Goal: Information Seeking & Learning: Learn about a topic

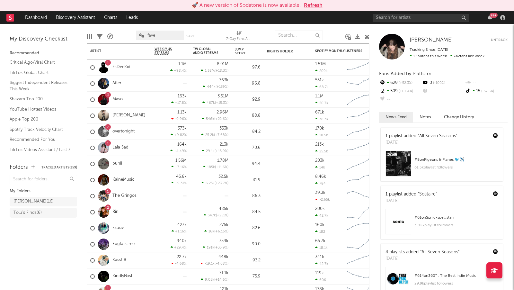
click at [310, 3] on button "Refresh" at bounding box center [313, 6] width 19 height 8
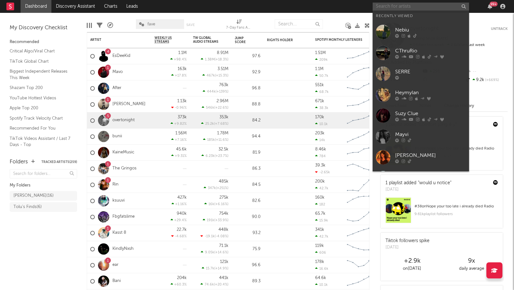
click at [416, 6] on input "text" at bounding box center [421, 7] width 96 height 8
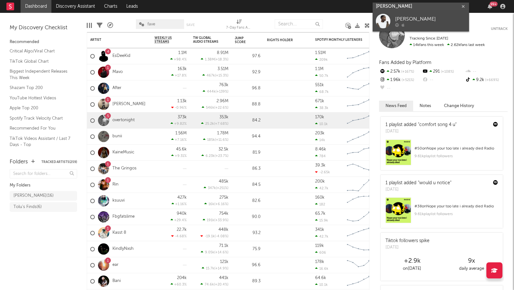
type input "ralph nyoni"
click at [423, 16] on div "Ralph Nyoni" at bounding box center [430, 19] width 71 height 8
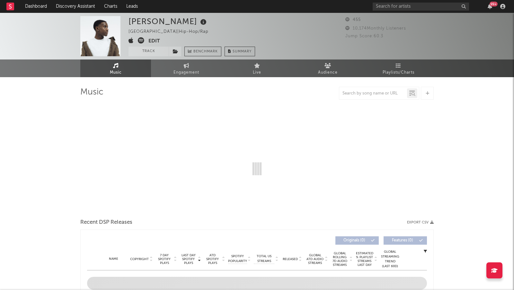
select select "1w"
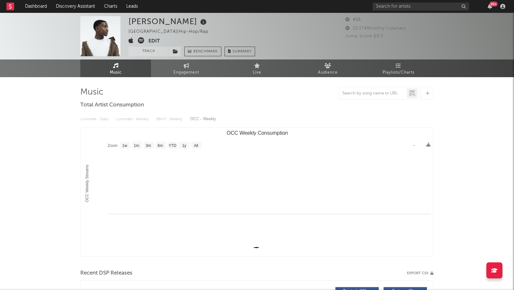
click at [139, 39] on icon at bounding box center [141, 40] width 6 height 6
click at [422, 8] on input "text" at bounding box center [421, 7] width 96 height 8
type input "gmoneydt"
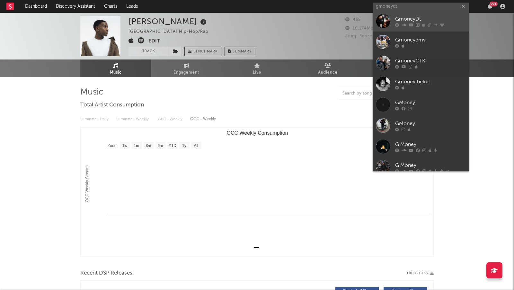
click at [439, 23] on div at bounding box center [430, 25] width 71 height 4
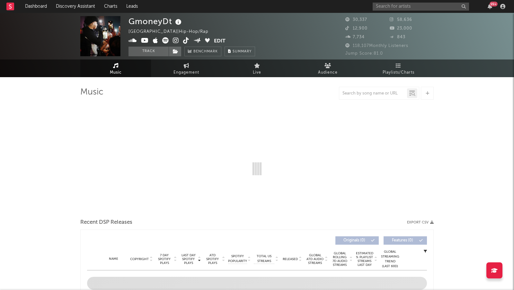
select select "6m"
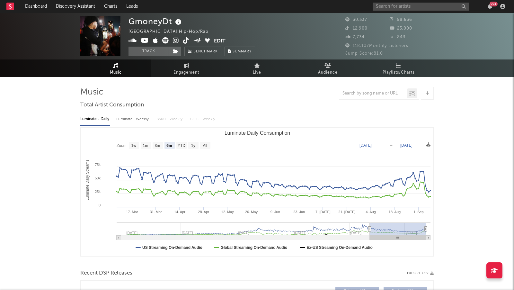
click at [175, 40] on icon at bounding box center [176, 40] width 6 height 6
click at [401, 8] on input "text" at bounding box center [421, 7] width 96 height 8
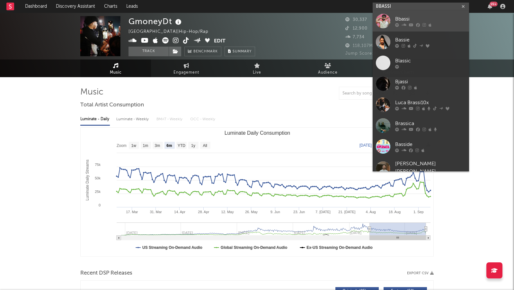
type input "BBASSI"
click at [436, 16] on div "Bbassi" at bounding box center [430, 19] width 71 height 8
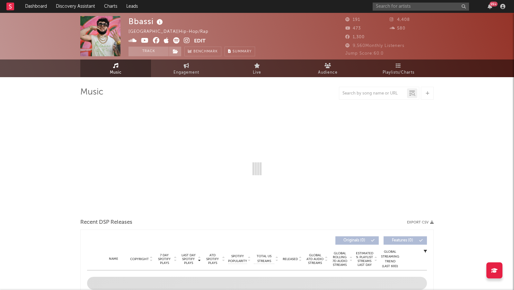
select select "1w"
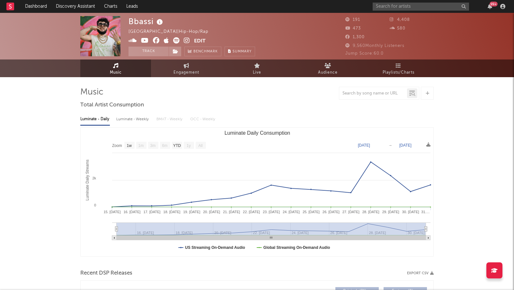
click at [186, 40] on icon at bounding box center [187, 40] width 6 height 6
click at [435, 7] on input "text" at bounding box center [421, 7] width 96 height 8
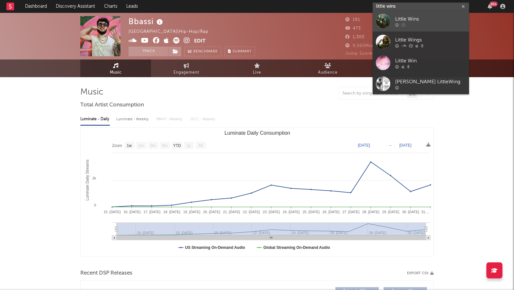
type input "little wins"
click at [439, 20] on div "Little Wins" at bounding box center [430, 19] width 71 height 8
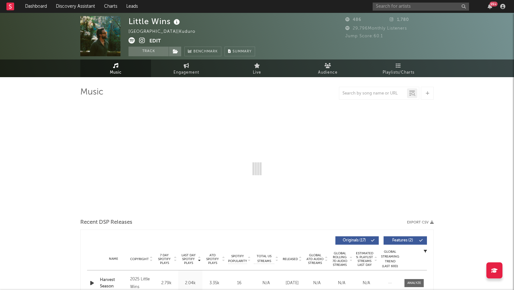
select select "1w"
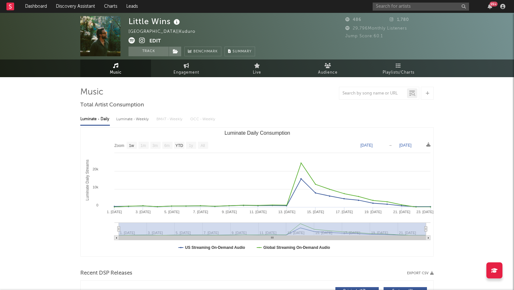
click at [141, 40] on icon at bounding box center [142, 40] width 6 height 6
click at [402, 5] on input "text" at bounding box center [421, 7] width 96 height 8
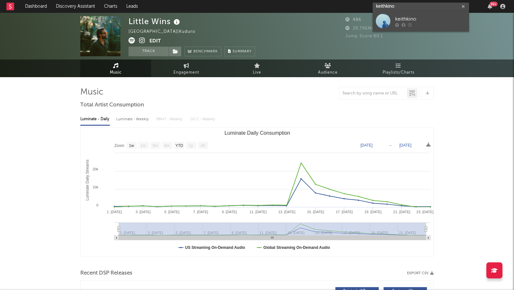
type input "keithkino"
click at [420, 21] on div "keithkino" at bounding box center [430, 19] width 71 height 8
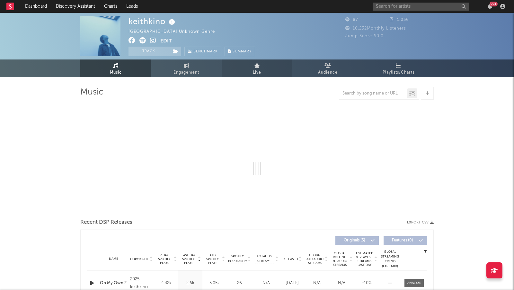
select select "1w"
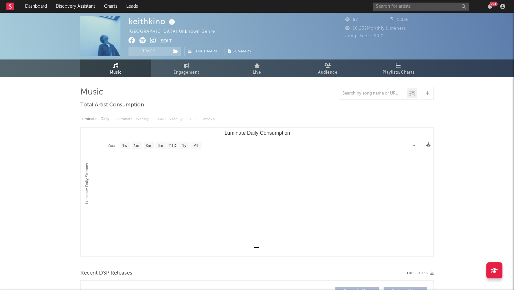
click at [151, 41] on icon at bounding box center [153, 40] width 6 height 6
click at [386, 5] on input "text" at bounding box center [421, 7] width 96 height 8
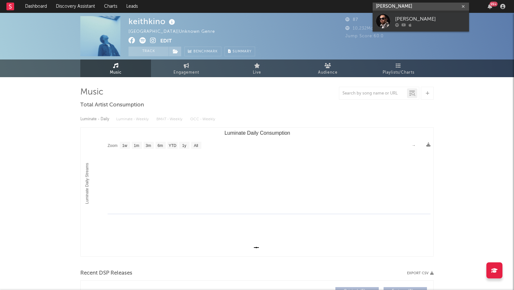
click at [408, 6] on input "sruly green" at bounding box center [421, 7] width 96 height 8
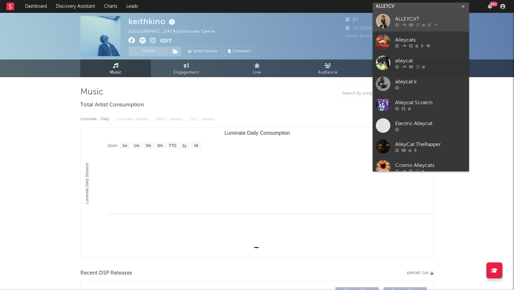
type input "ALLEYCV"
click at [428, 23] on link "ALLEYCVT" at bounding box center [421, 21] width 96 height 21
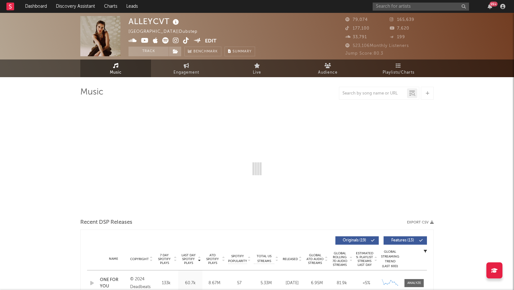
select select "6m"
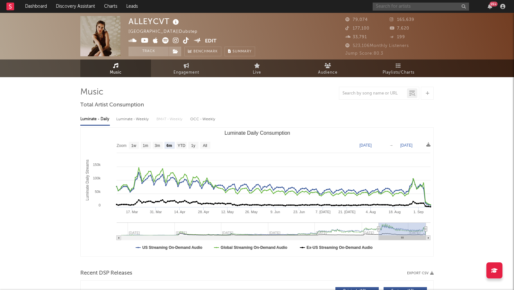
click at [399, 8] on input "text" at bounding box center [421, 7] width 96 height 8
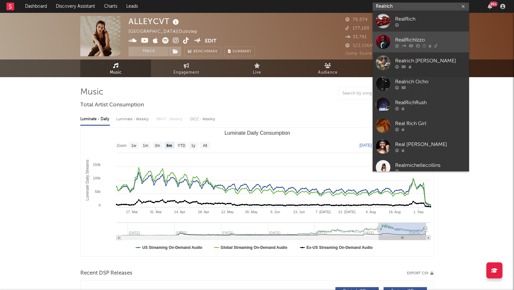
type input "Realrich"
click at [428, 37] on div "RealRichIzzo" at bounding box center [430, 40] width 71 height 8
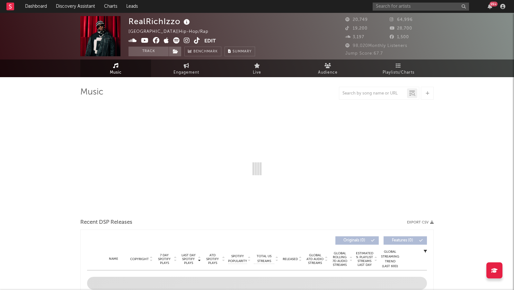
select select "6m"
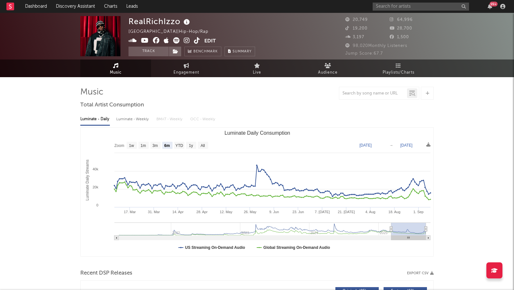
click at [186, 41] on icon at bounding box center [187, 40] width 6 height 6
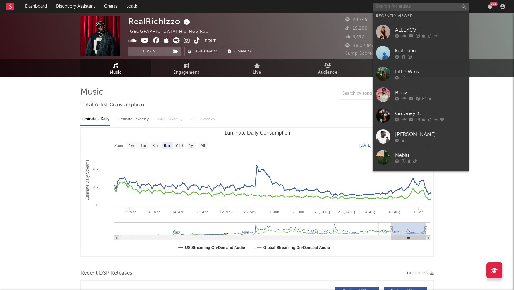
click at [404, 9] on input "text" at bounding box center [421, 7] width 96 height 8
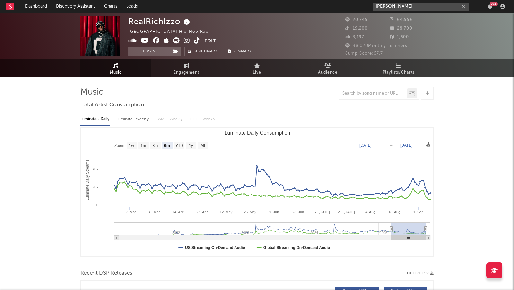
type input "daniel allen"
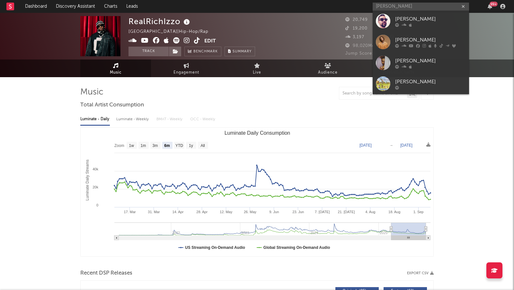
click at [415, 38] on div "Daniel Allan" at bounding box center [430, 40] width 71 height 8
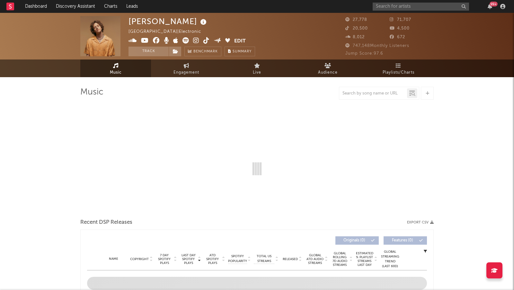
select select "6m"
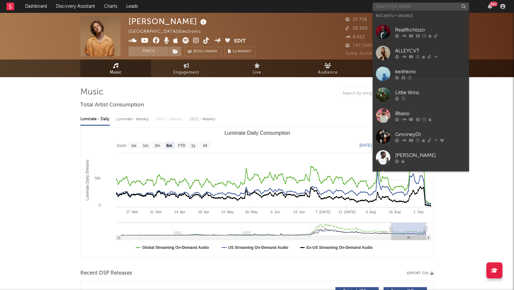
click at [382, 5] on input "text" at bounding box center [421, 7] width 96 height 8
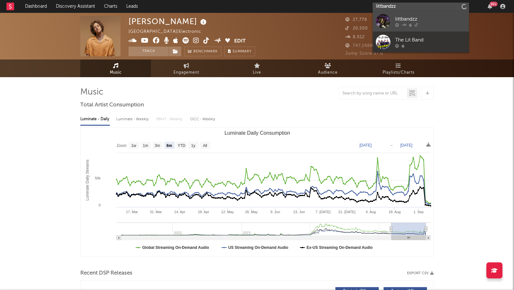
type input "littbandzz"
click at [426, 19] on div "littbandzz" at bounding box center [430, 19] width 71 height 8
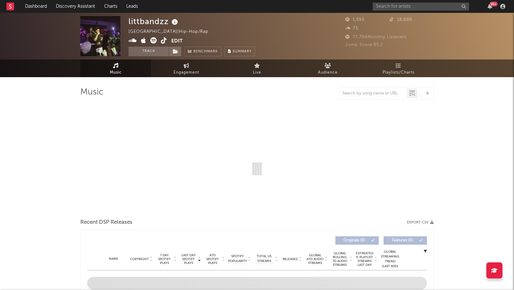
select select "1w"
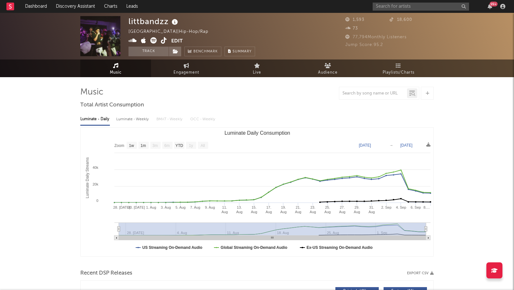
click at [133, 40] on icon at bounding box center [133, 40] width 8 height 6
click at [163, 41] on icon at bounding box center [164, 40] width 6 height 6
click at [389, 4] on input "text" at bounding box center [421, 7] width 96 height 8
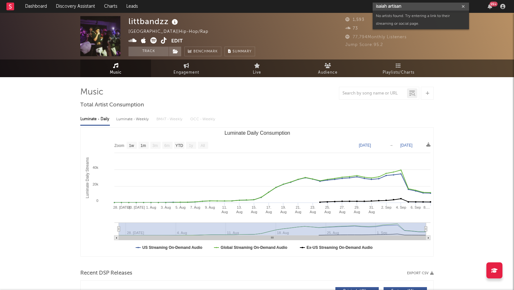
click at [408, 5] on input "isaiah artisan" at bounding box center [421, 7] width 96 height 8
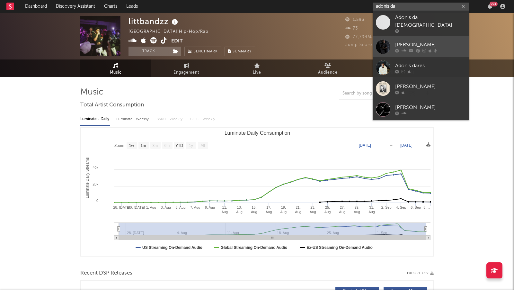
type input "adonis da"
click at [444, 43] on div "Adonis DaHottest" at bounding box center [430, 45] width 71 height 8
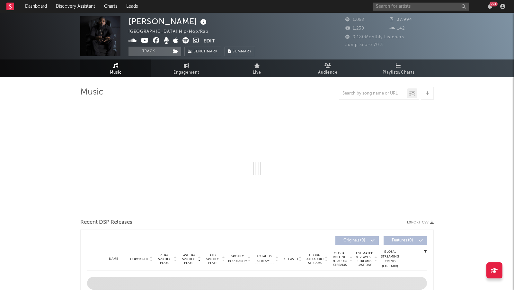
select select "1w"
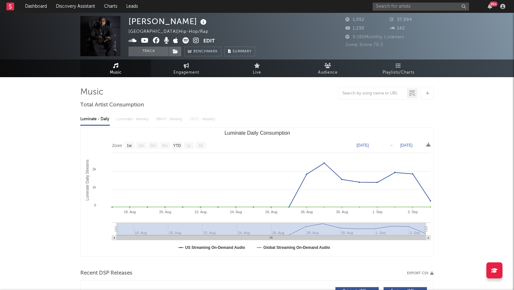
click at [197, 40] on icon at bounding box center [196, 40] width 6 height 6
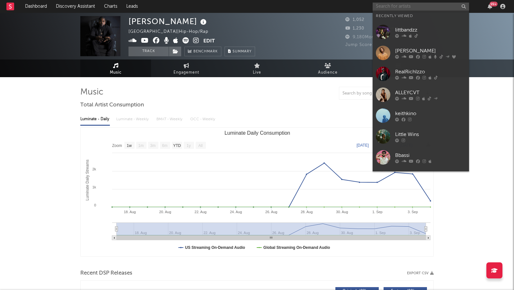
click at [380, 9] on input "text" at bounding box center [421, 7] width 96 height 8
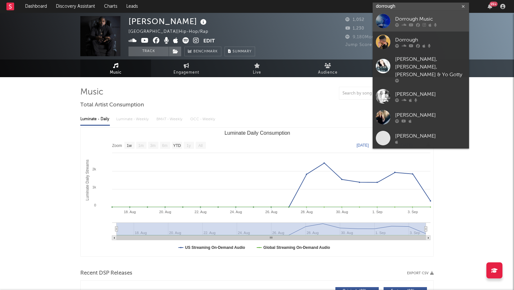
type input "dorrough"
click at [436, 21] on div "Dorrough Music" at bounding box center [430, 19] width 71 height 8
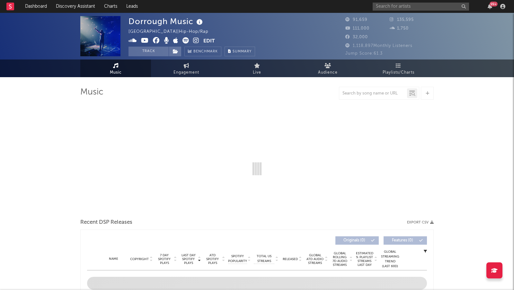
click at [195, 38] on icon at bounding box center [196, 40] width 6 height 6
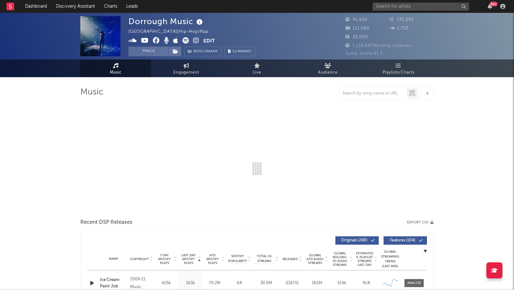
select select "6m"
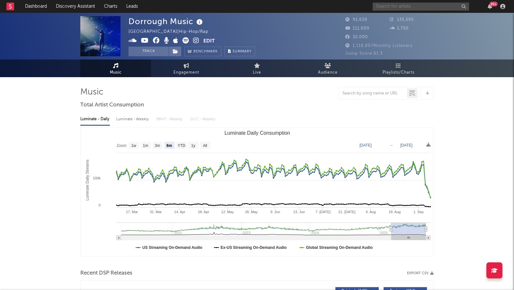
click at [383, 4] on input "text" at bounding box center [421, 7] width 96 height 8
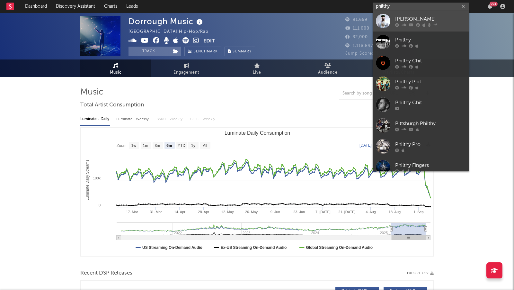
type input "philthy"
click at [437, 17] on div "Philthy Rich" at bounding box center [430, 19] width 71 height 8
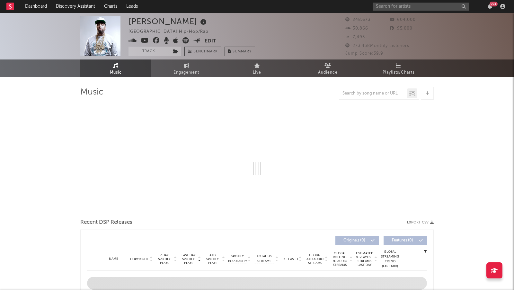
select select "6m"
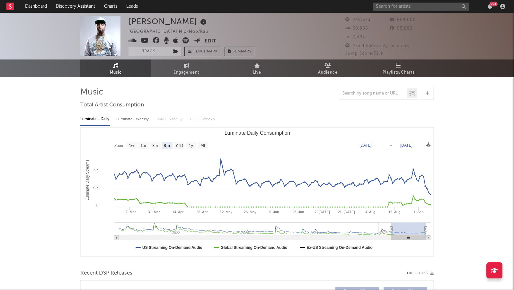
click at [132, 41] on icon at bounding box center [133, 40] width 8 height 6
click at [411, 2] on div "99 +" at bounding box center [440, 6] width 135 height 13
click at [405, 11] on div "99 +" at bounding box center [440, 6] width 135 height 13
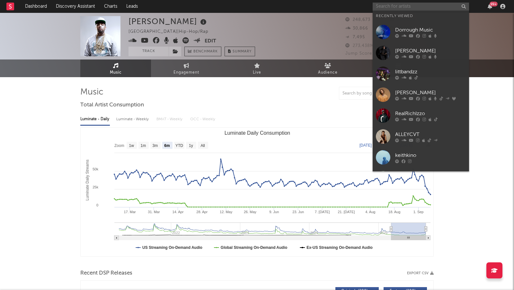
click at [402, 9] on input "text" at bounding box center [421, 7] width 96 height 8
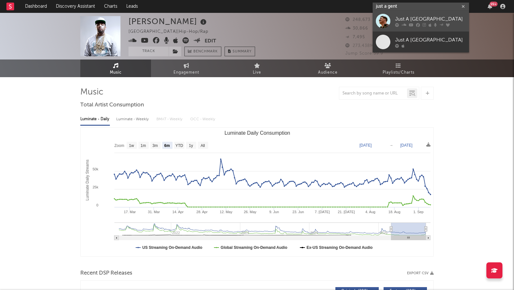
type input "just a gent"
click at [420, 20] on div "Just A Gent" at bounding box center [430, 19] width 71 height 8
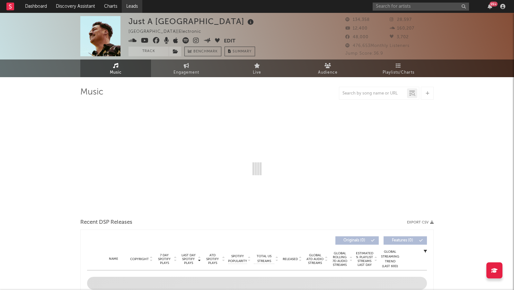
select select "6m"
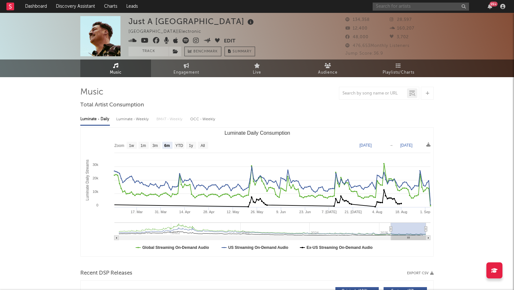
click at [427, 8] on input "text" at bounding box center [421, 7] width 96 height 8
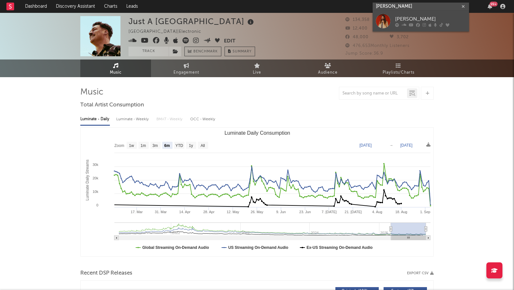
type input "brent cobb"
click at [448, 19] on div "Brent Cobb" at bounding box center [430, 19] width 71 height 8
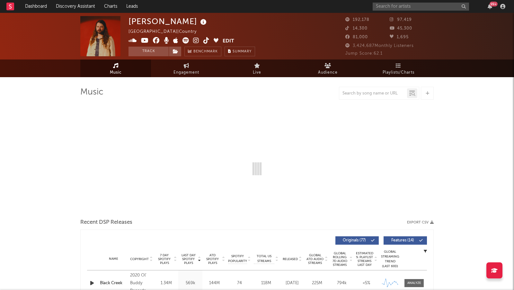
select select "6m"
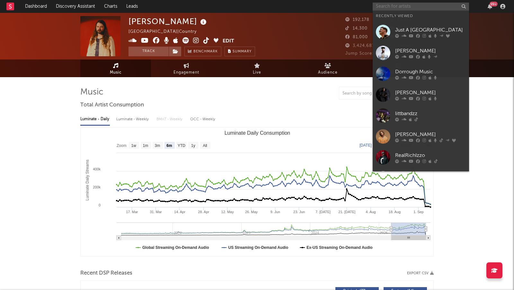
click at [391, 3] on input "text" at bounding box center [421, 7] width 96 height 8
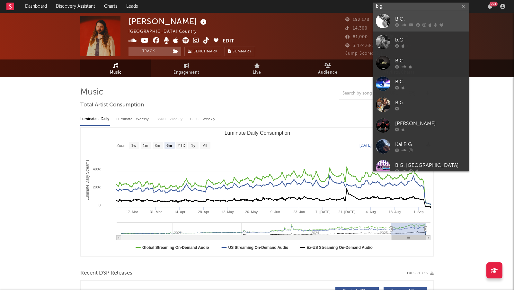
type input "b.g."
click at [422, 16] on div "B.G." at bounding box center [430, 19] width 71 height 8
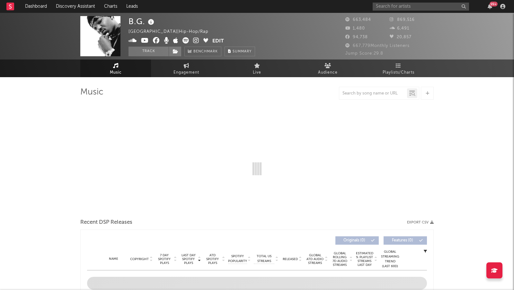
select select "6m"
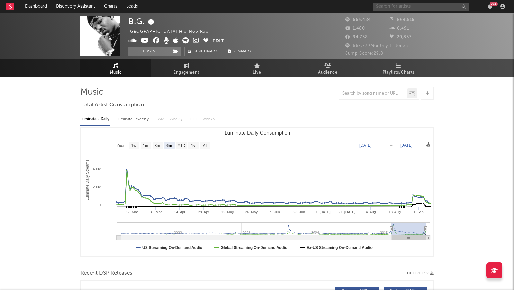
click at [422, 9] on input "text" at bounding box center [421, 7] width 96 height 8
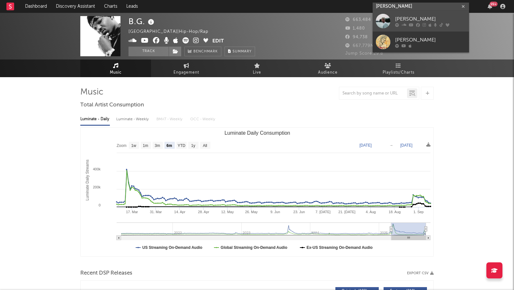
type input "ryan hurd"
click at [459, 18] on div "Ryan Hurd" at bounding box center [430, 19] width 71 height 8
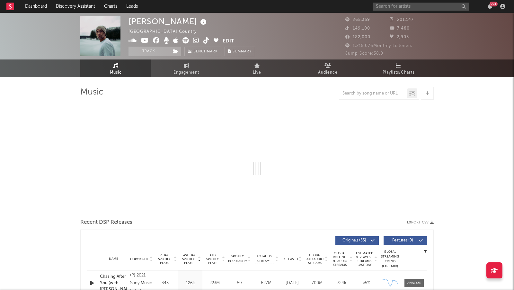
select select "6m"
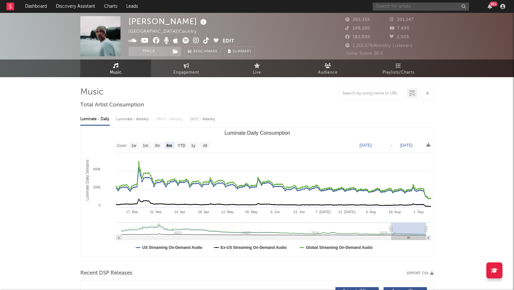
click at [382, 9] on input "text" at bounding box center [421, 7] width 96 height 8
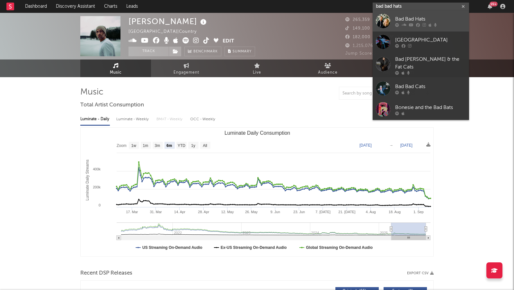
type input "bad bad hats"
click at [435, 22] on div "Bad Bad Hats" at bounding box center [430, 19] width 71 height 8
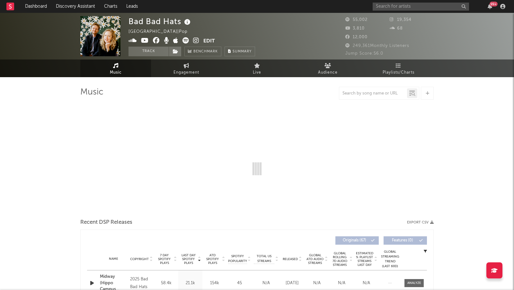
select select "6m"
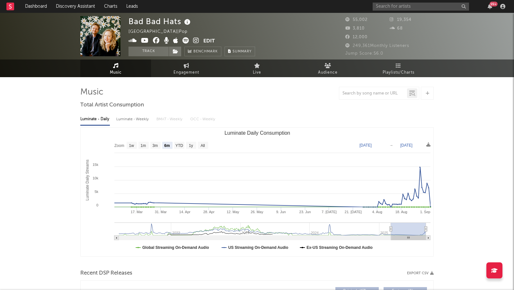
click at [193, 40] on icon at bounding box center [196, 40] width 6 height 6
click at [192, 39] on span at bounding box center [166, 41] width 75 height 8
click at [195, 40] on icon at bounding box center [196, 40] width 6 height 6
click at [411, 9] on input "text" at bounding box center [421, 7] width 96 height 8
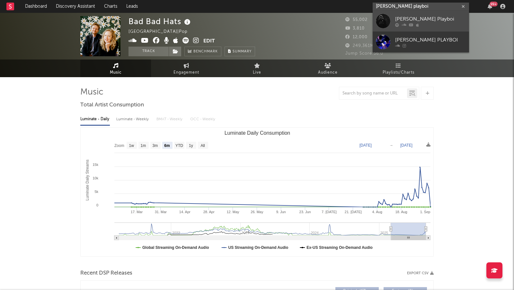
type input "galdi playboi"
click at [435, 17] on div "Galdi Playboi" at bounding box center [430, 19] width 71 height 8
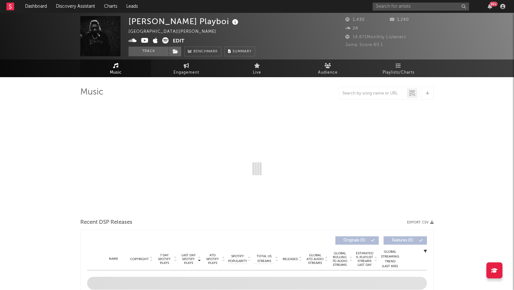
select select "1w"
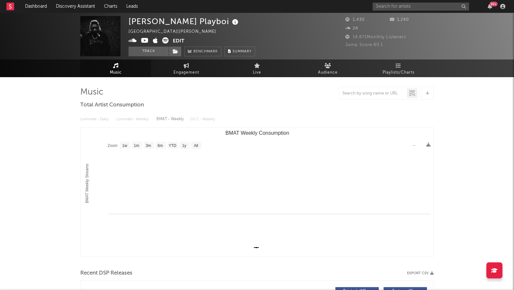
click at [137, 40] on icon at bounding box center [133, 40] width 8 height 6
click at [144, 37] on icon at bounding box center [145, 40] width 8 height 6
click at [395, 9] on input "text" at bounding box center [421, 7] width 96 height 8
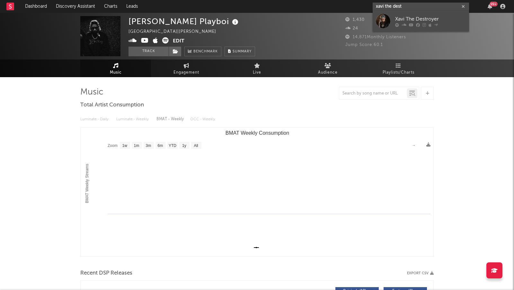
type input "xavi the dest"
click at [426, 26] on div at bounding box center [430, 25] width 71 height 4
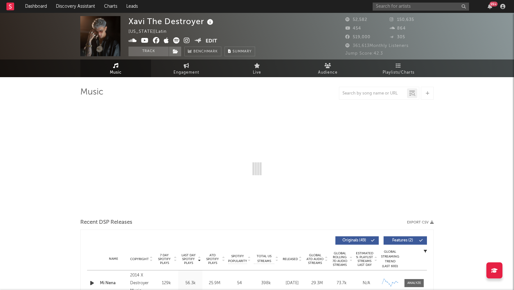
select select "6m"
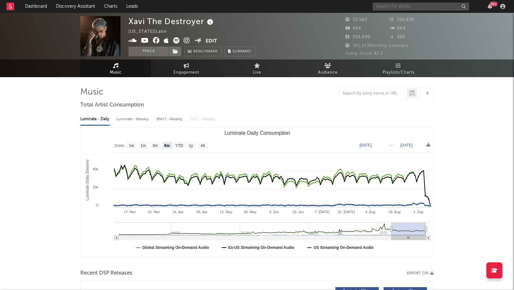
click at [378, 5] on input "text" at bounding box center [421, 7] width 96 height 8
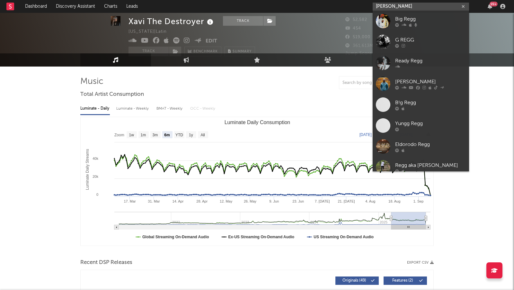
click at [411, 6] on input "reGGie" at bounding box center [421, 7] width 96 height 8
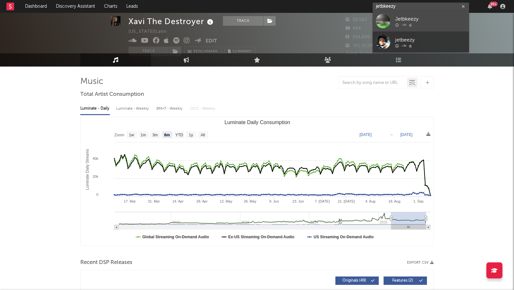
type input "jetbkeezy"
click at [431, 22] on div "Jetbkeezy" at bounding box center [430, 19] width 71 height 8
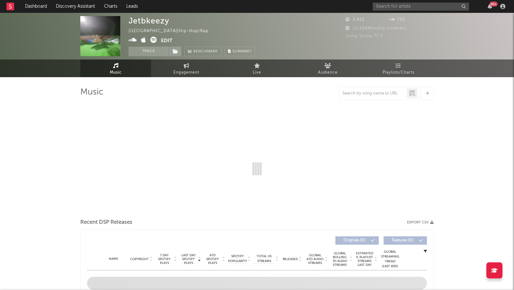
select select "1w"
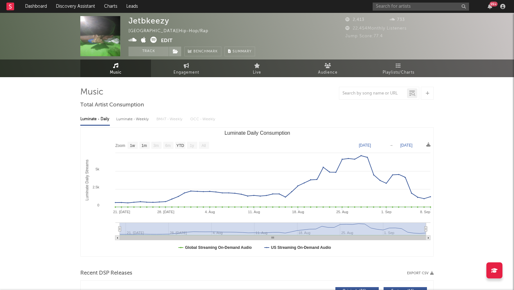
click at [132, 39] on icon at bounding box center [133, 40] width 8 height 6
click at [391, 6] on input "text" at bounding box center [421, 7] width 96 height 8
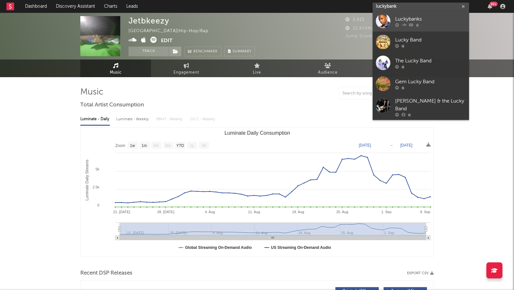
type input "luckybank"
click at [416, 22] on div "Luckybanks" at bounding box center [430, 19] width 71 height 8
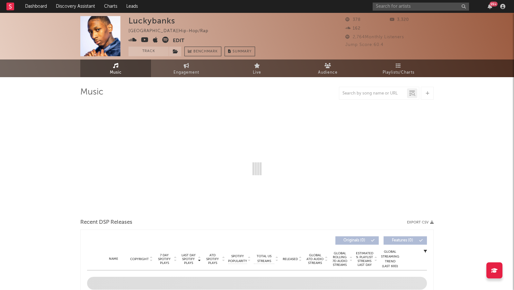
select select "6m"
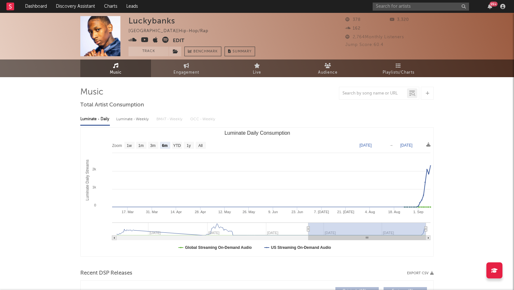
click at [131, 39] on icon at bounding box center [133, 40] width 8 height 6
click at [83, 6] on link "Discovery Assistant" at bounding box center [75, 6] width 48 height 13
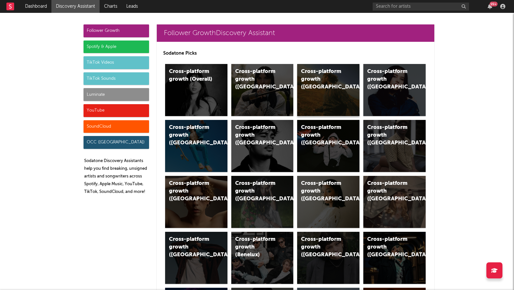
click at [330, 84] on div "Cross-platform growth (US)" at bounding box center [328, 90] width 62 height 52
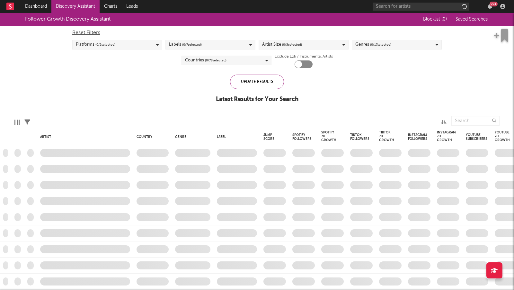
checkbox input "true"
